Goal: Task Accomplishment & Management: Manage account settings

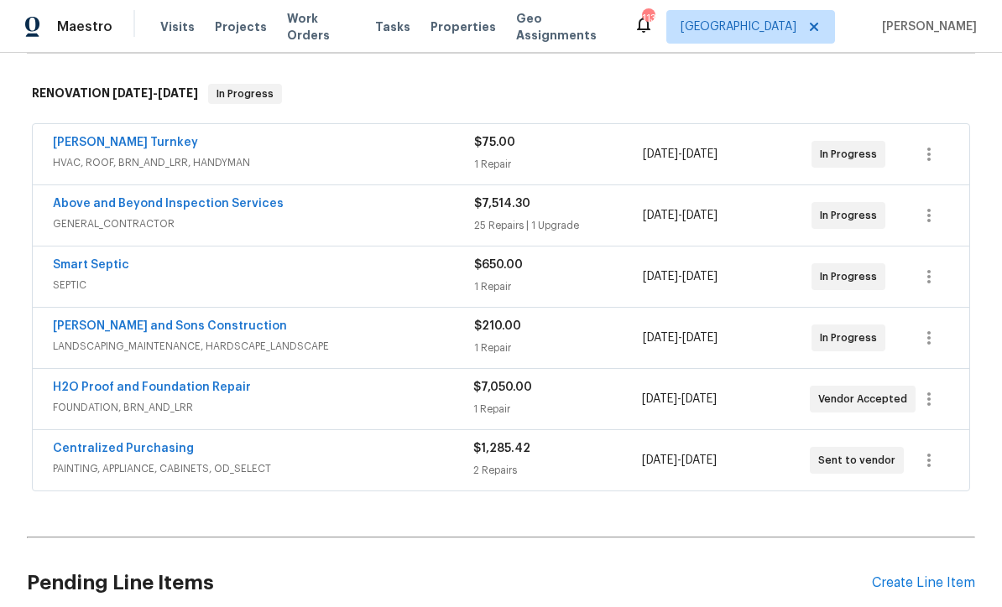
scroll to position [335, 0]
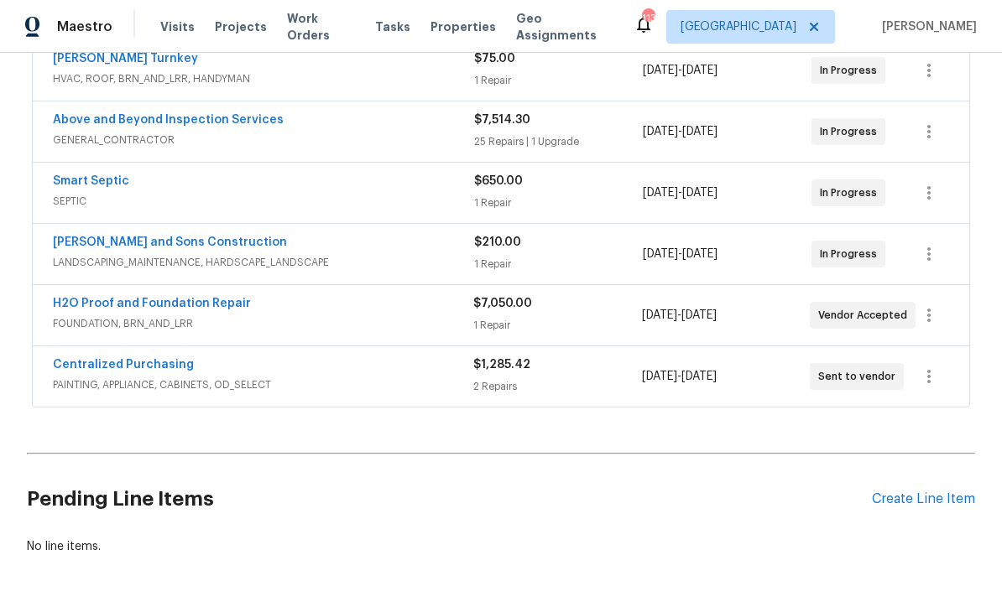
click at [120, 305] on link "H2O Proof and Foundation Repair" at bounding box center [152, 304] width 198 height 12
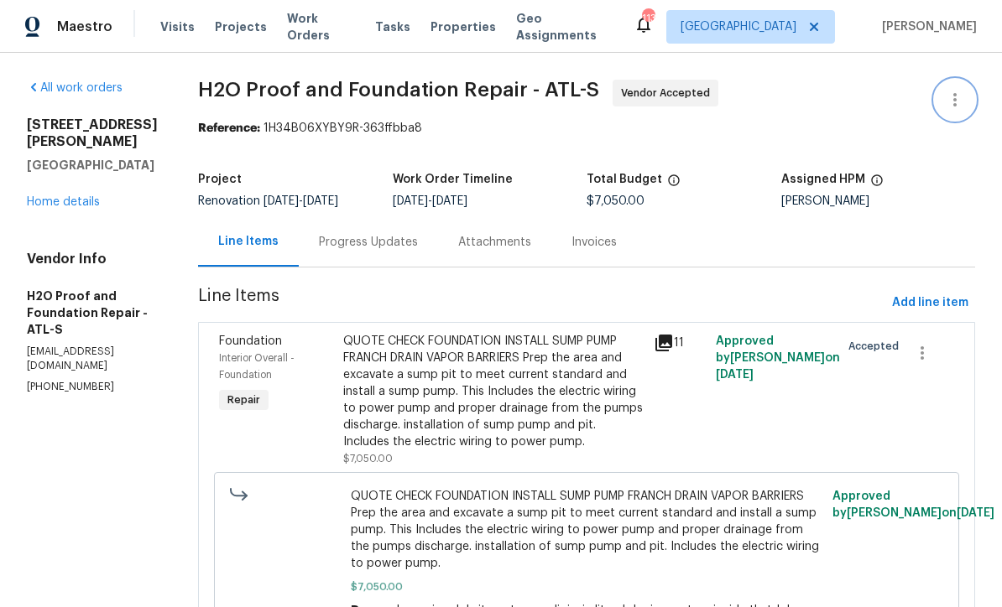
click at [955, 95] on icon "button" at bounding box center [954, 99] width 3 height 13
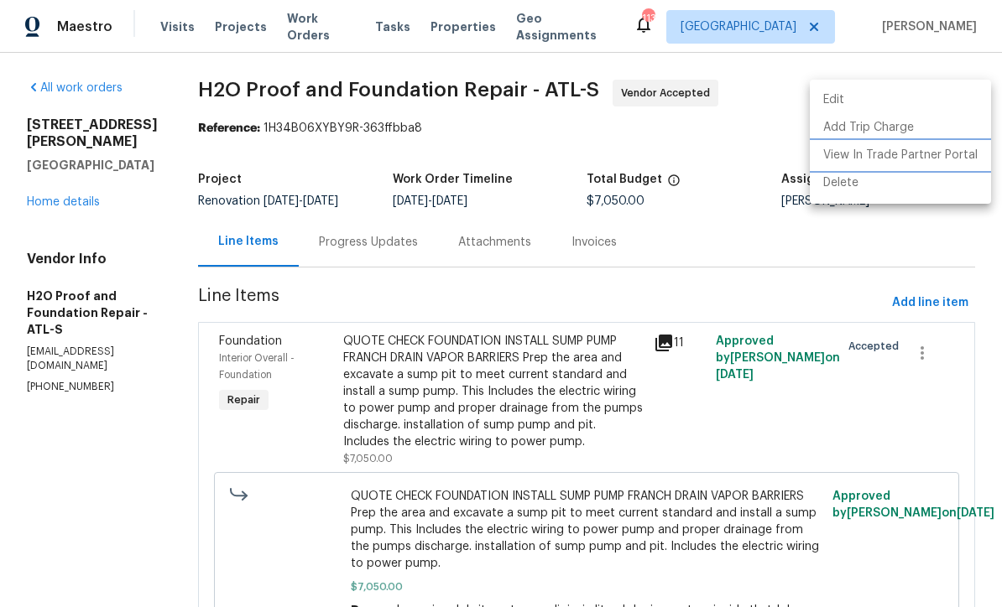
click at [908, 161] on li "View In Trade Partner Portal" at bounding box center [900, 156] width 181 height 28
click at [292, 233] on div at bounding box center [501, 303] width 1002 height 607
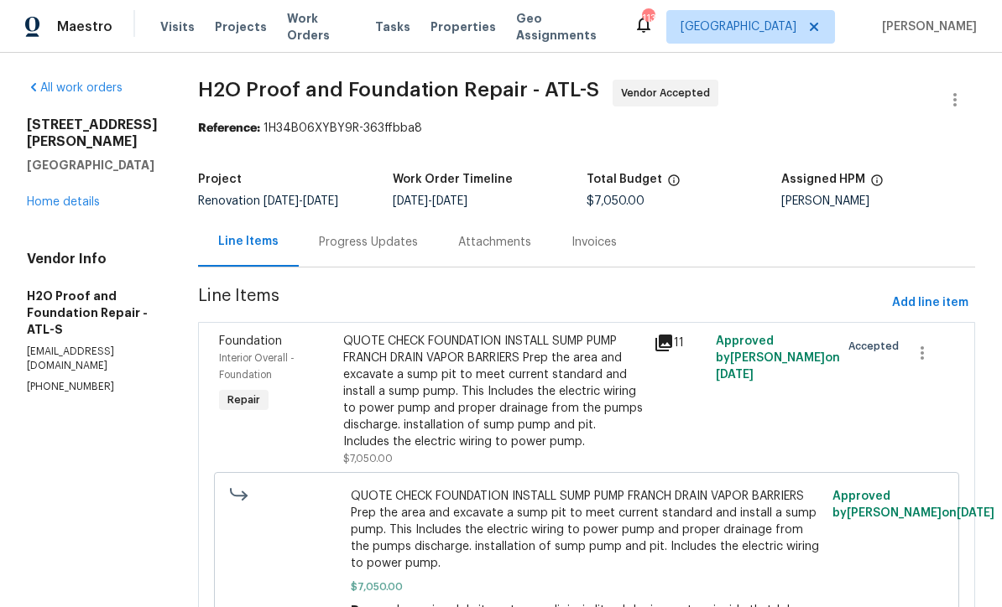
click at [319, 248] on div "Progress Updates" at bounding box center [368, 242] width 99 height 17
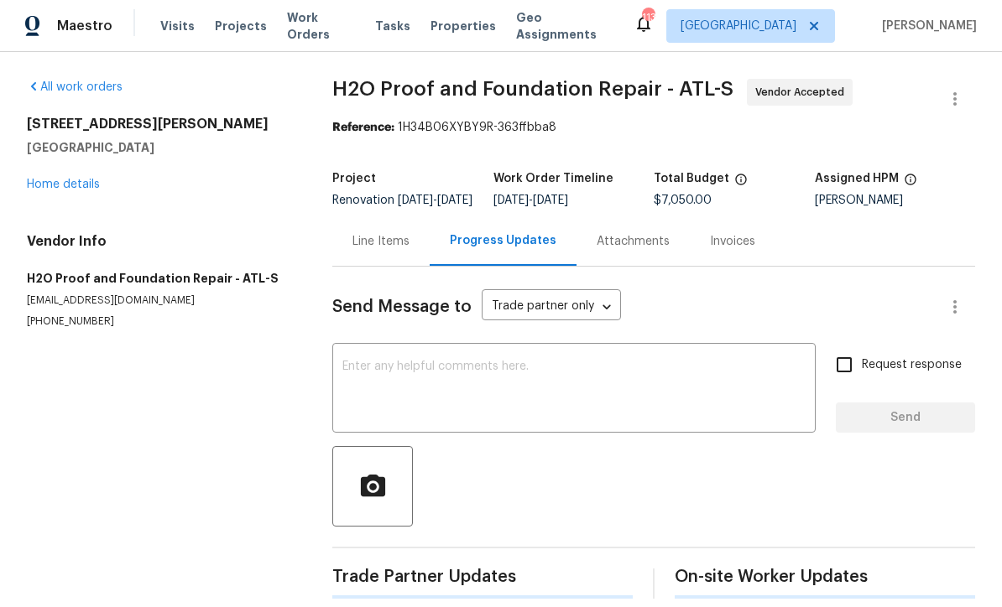
scroll to position [55, 0]
click at [354, 362] on textarea at bounding box center [573, 391] width 463 height 59
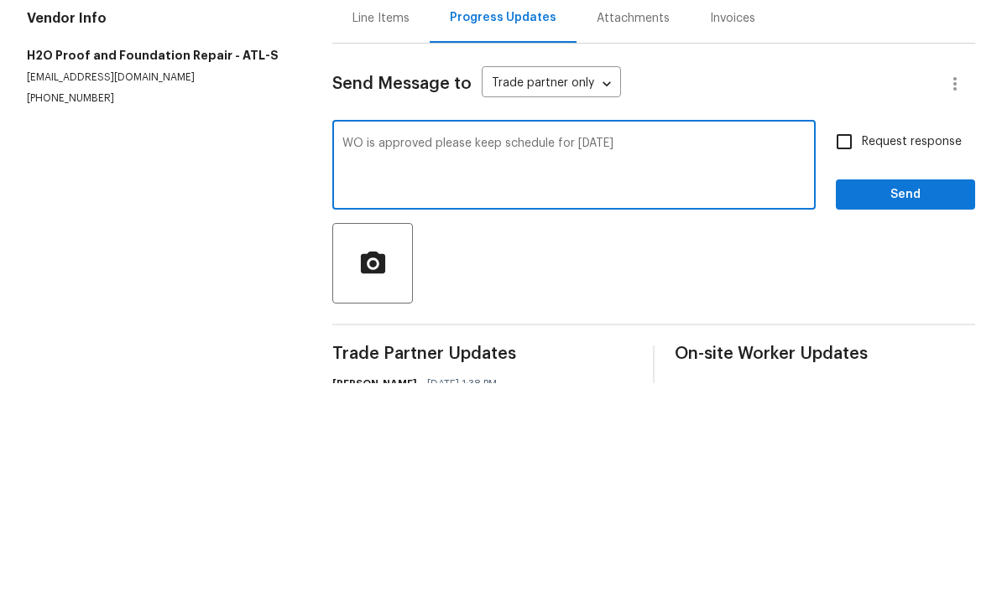
type textarea "WO is approved please keep schedule for 10/2/25"
click at [851, 348] on input "Request response" at bounding box center [843, 365] width 35 height 35
checkbox input "true"
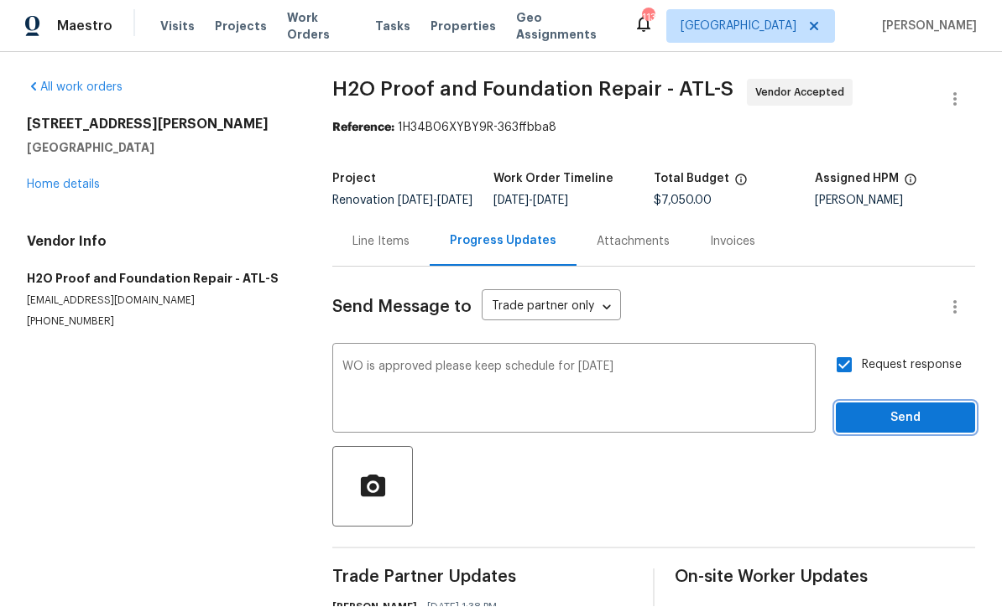
click at [901, 409] on span "Send" at bounding box center [905, 419] width 112 height 21
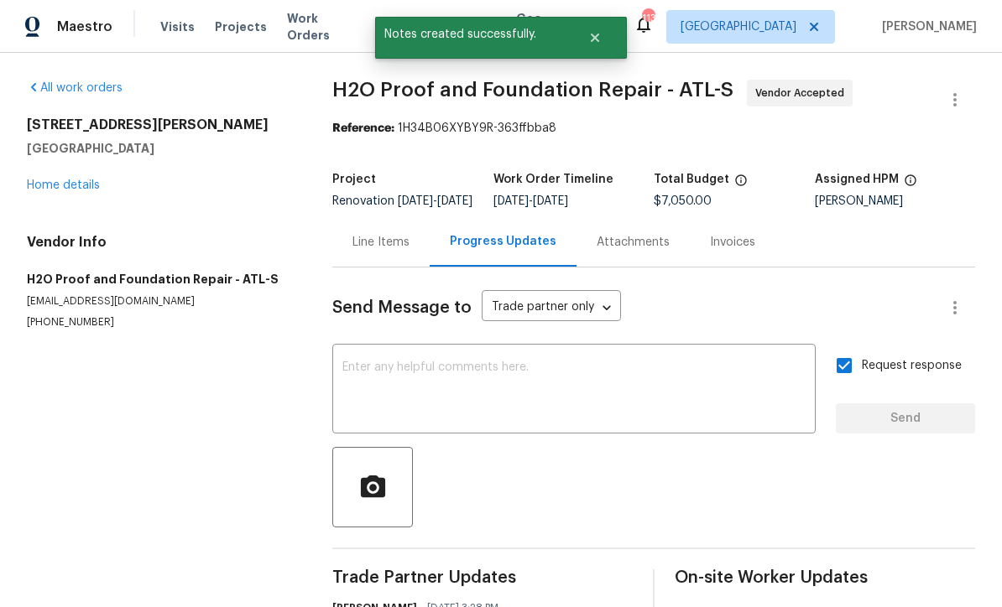
click at [48, 180] on link "Home details" at bounding box center [63, 186] width 73 height 12
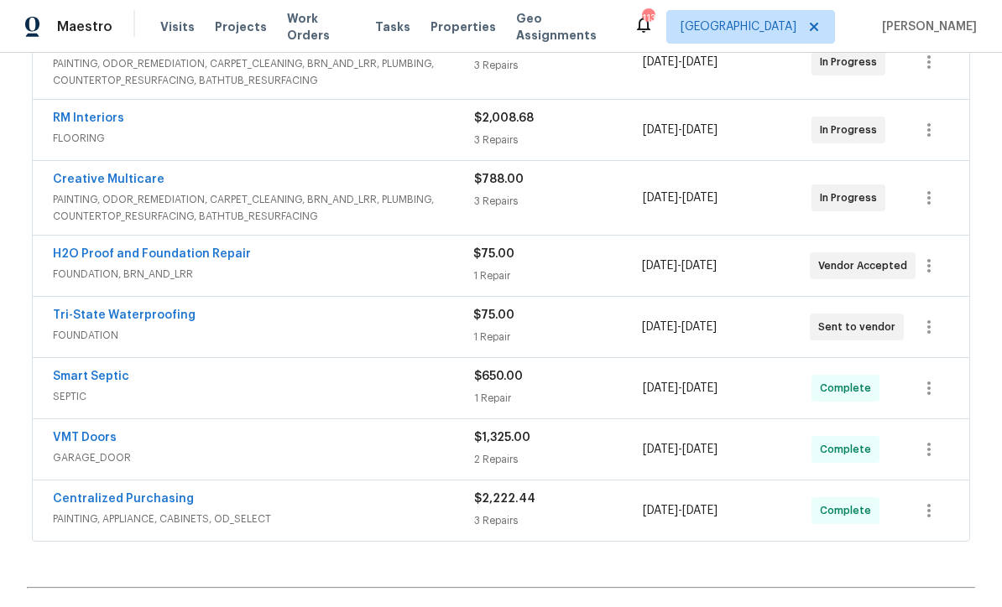
scroll to position [482, 0]
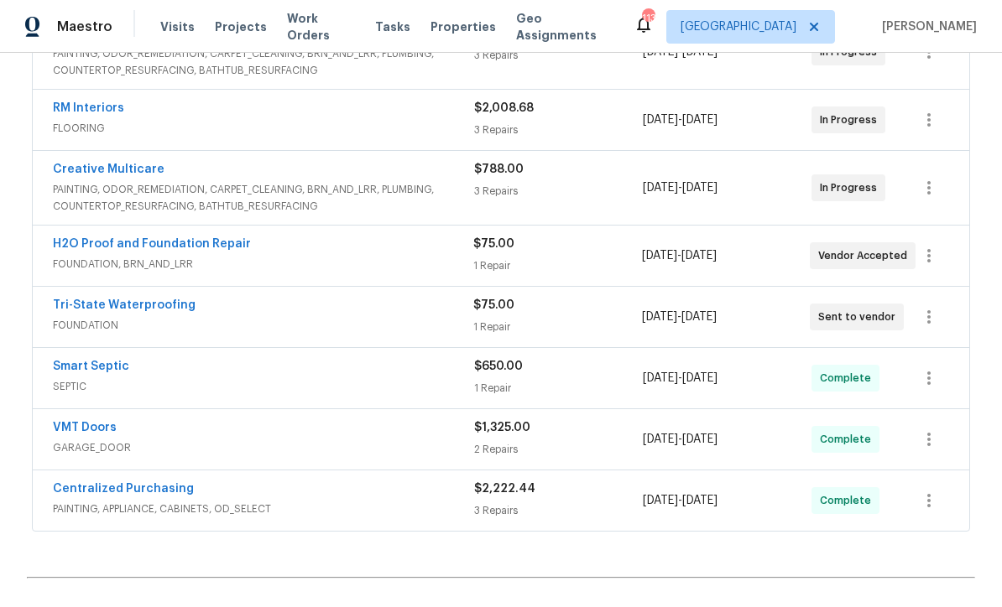
click at [124, 302] on link "Tri-State Waterproofing" at bounding box center [124, 305] width 143 height 12
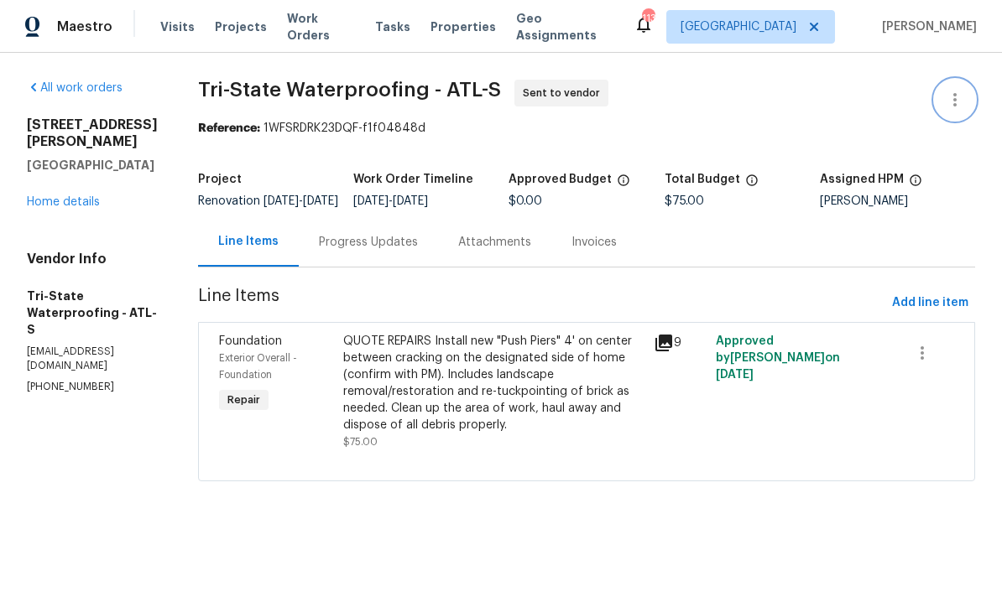
click at [958, 109] on icon "button" at bounding box center [955, 100] width 20 height 20
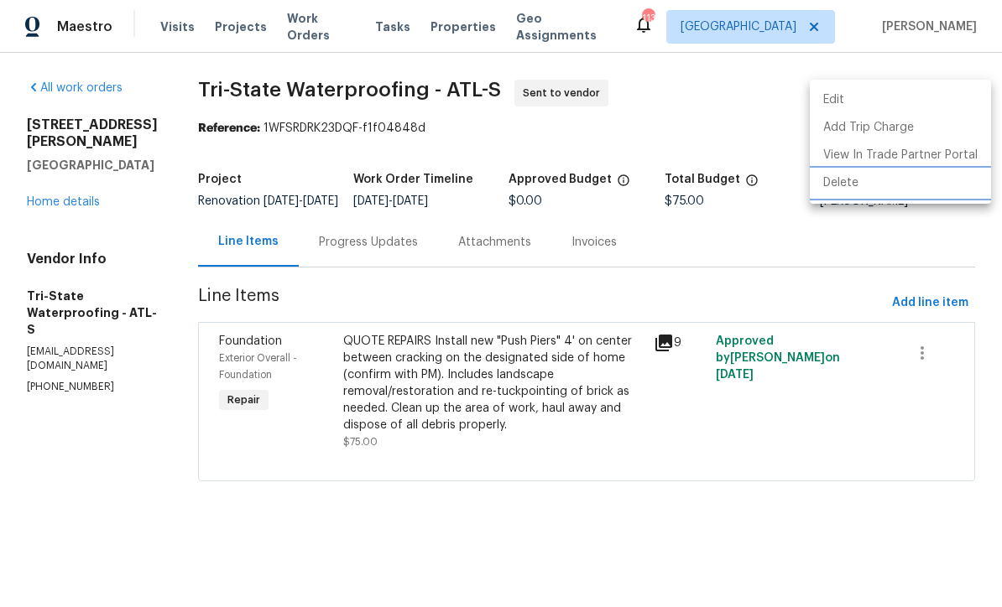
click at [836, 186] on li "Delete" at bounding box center [900, 183] width 181 height 28
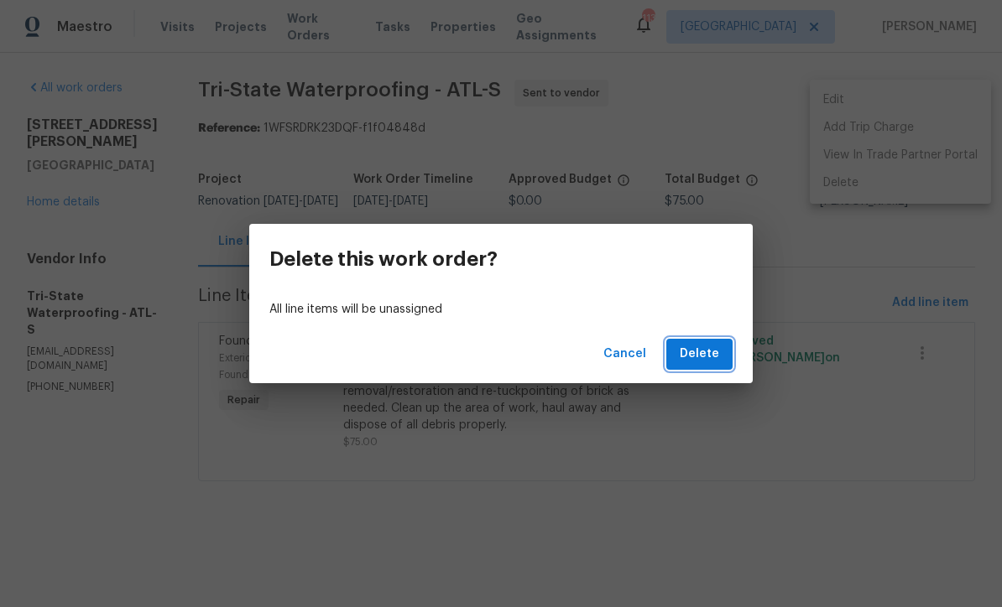
click at [693, 350] on span "Delete" at bounding box center [698, 354] width 39 height 21
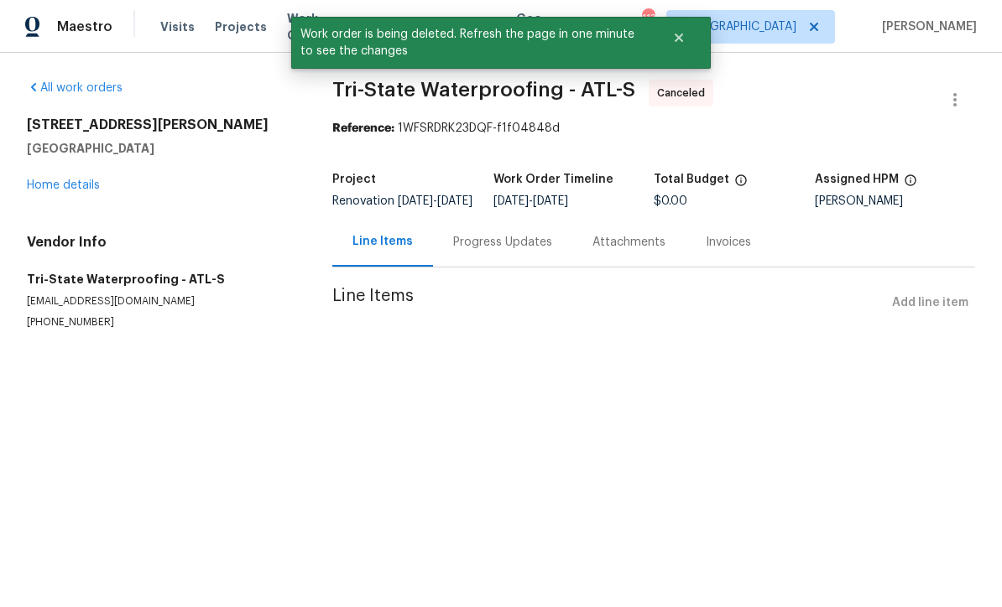
click at [68, 187] on link "Home details" at bounding box center [63, 186] width 73 height 12
